Goal: Book appointment/travel/reservation

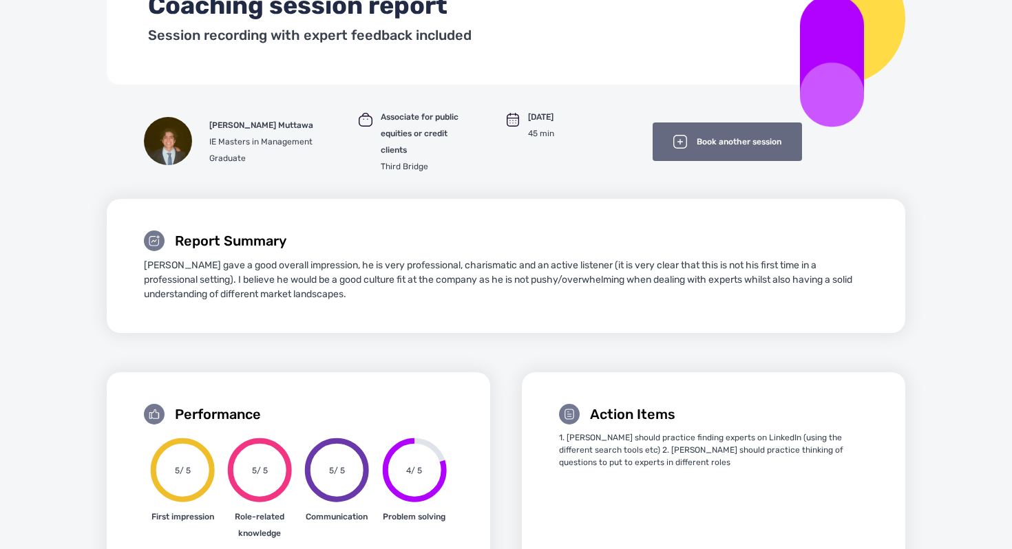
scroll to position [95, 0]
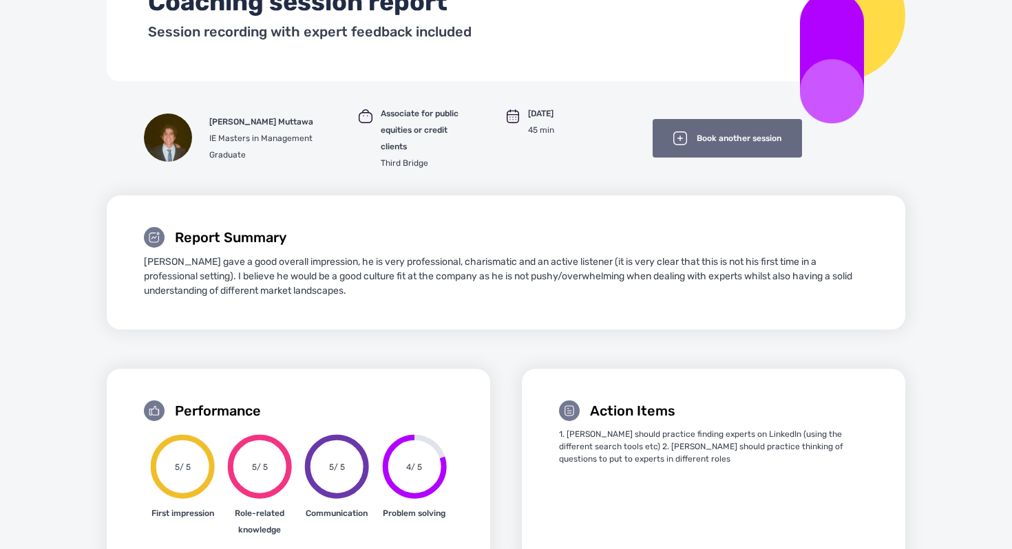
click at [721, 139] on p "Book another session" at bounding box center [739, 138] width 85 height 15
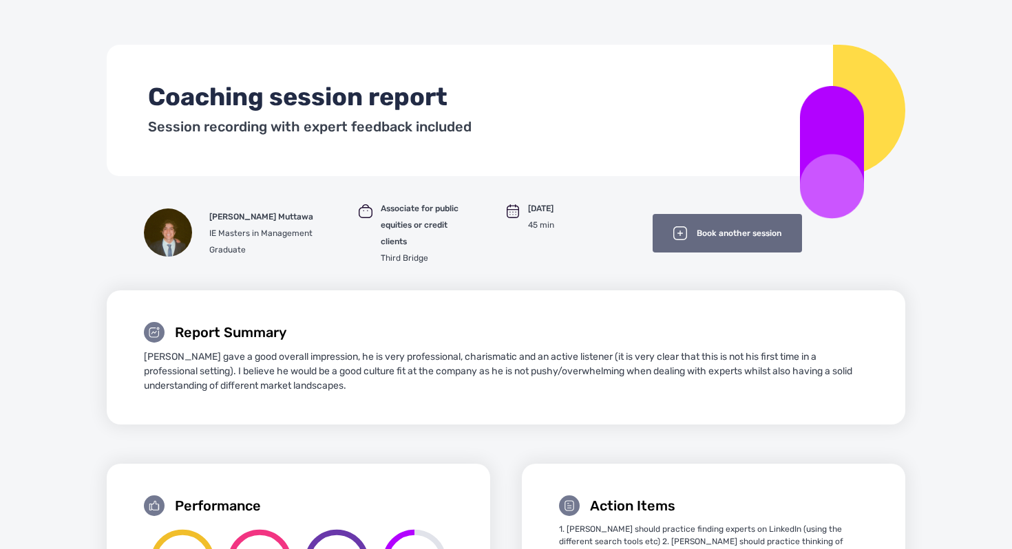
click at [703, 226] on p "Book another session" at bounding box center [739, 233] width 85 height 15
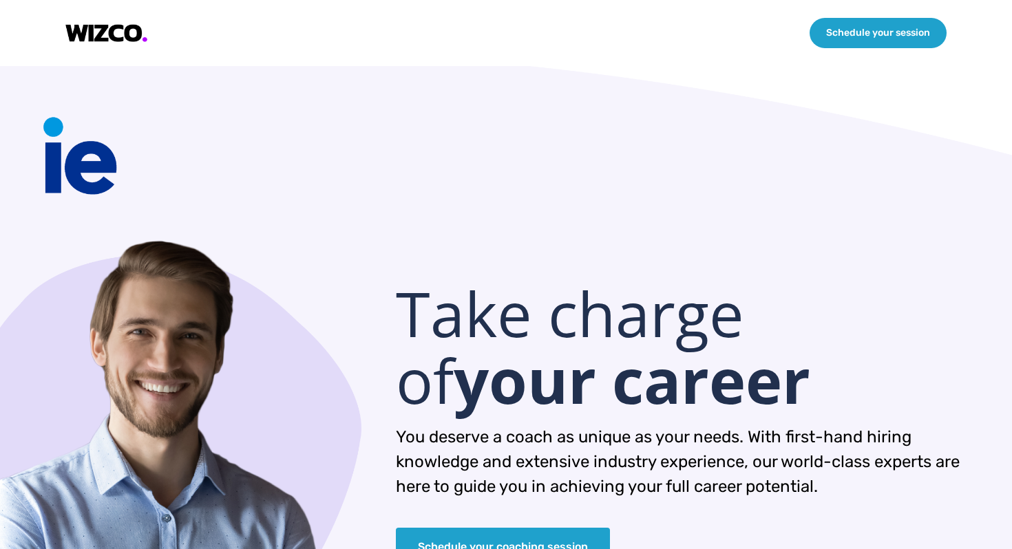
scroll to position [138, 0]
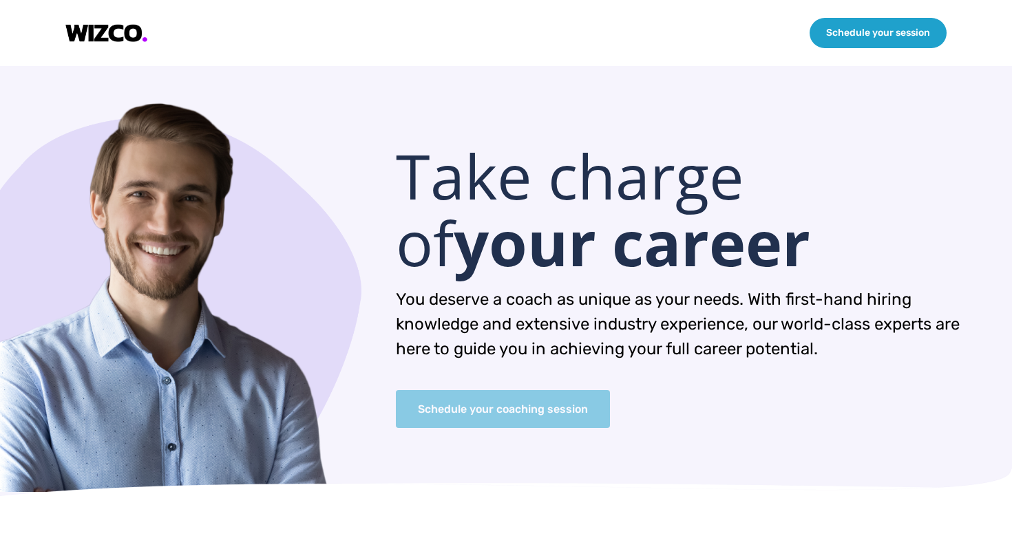
click at [536, 403] on button "Schedule your coaching session" at bounding box center [503, 409] width 214 height 38
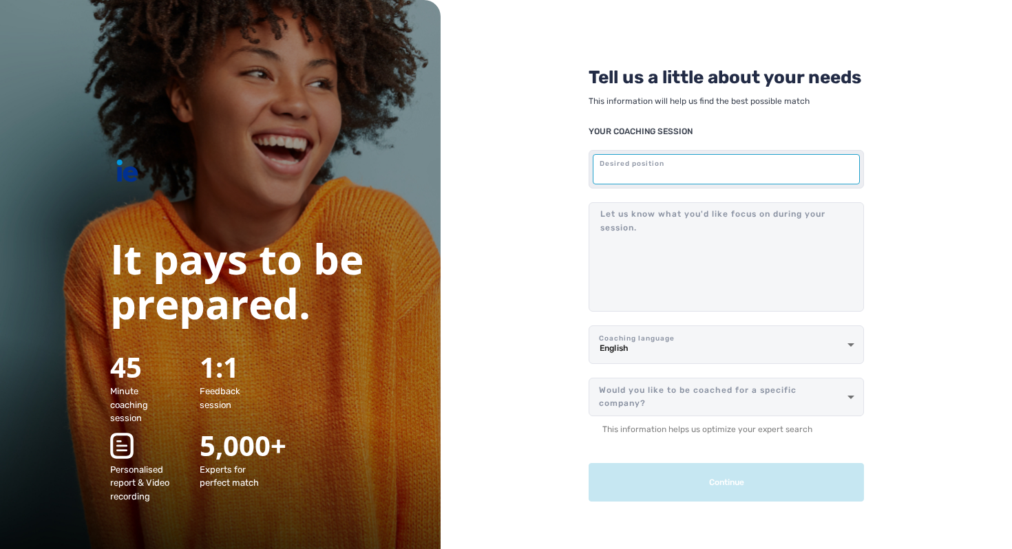
click at [631, 176] on input "text" at bounding box center [726, 169] width 267 height 30
